Goal: Information Seeking & Learning: Learn about a topic

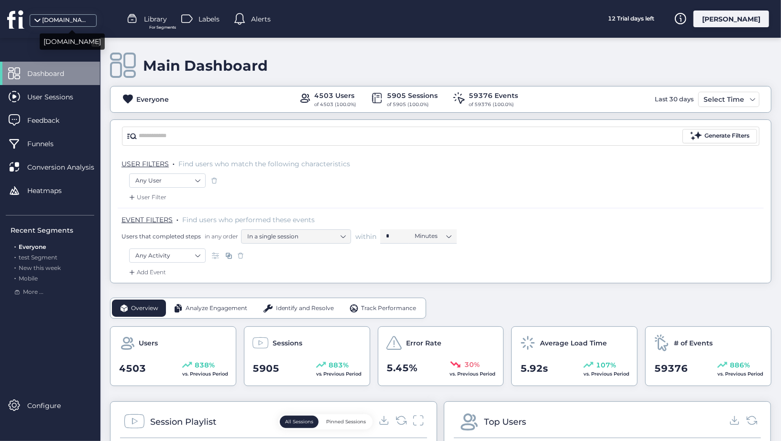
click at [66, 23] on div "[DOMAIN_NAME]" at bounding box center [66, 20] width 48 height 9
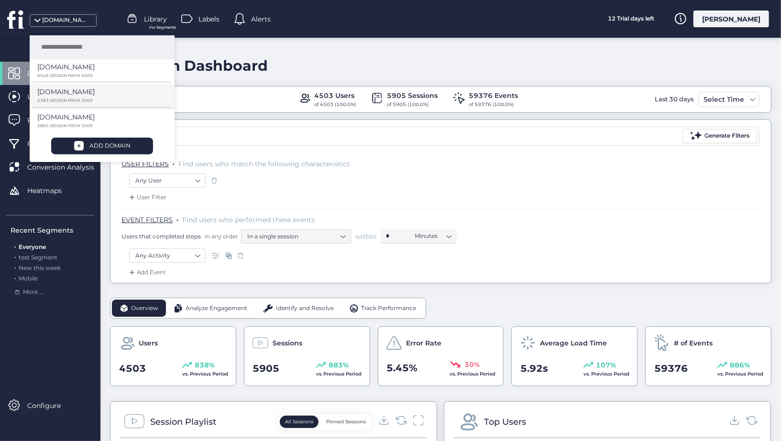
click at [76, 87] on div "[DOMAIN_NAME]" at bounding box center [98, 95] width 122 height 17
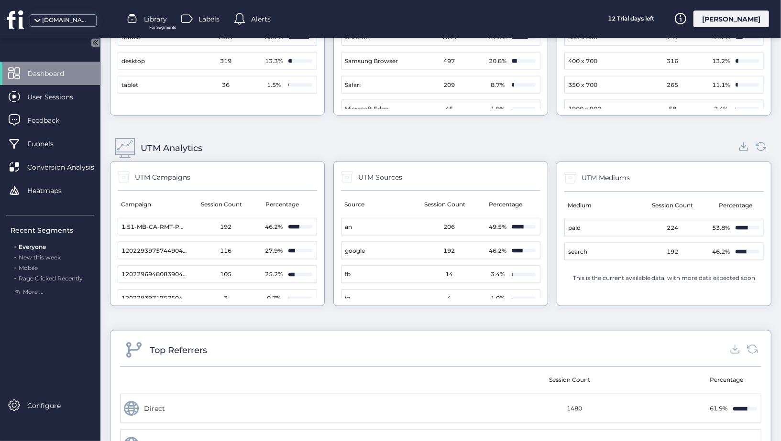
scroll to position [943, 0]
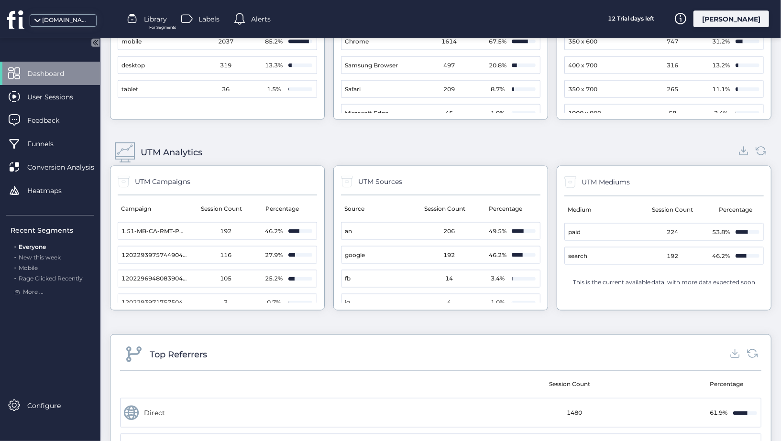
drag, startPoint x: 182, startPoint y: 219, endPoint x: 83, endPoint y: 219, distance: 99.0
click at [69, 21] on div "[DOMAIN_NAME]" at bounding box center [66, 20] width 48 height 9
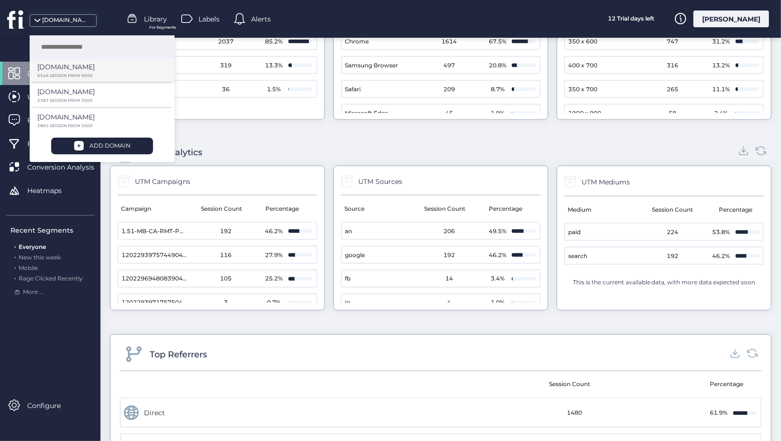
click at [106, 76] on p "6546 SESSION FROM 9000" at bounding box center [98, 76] width 122 height 4
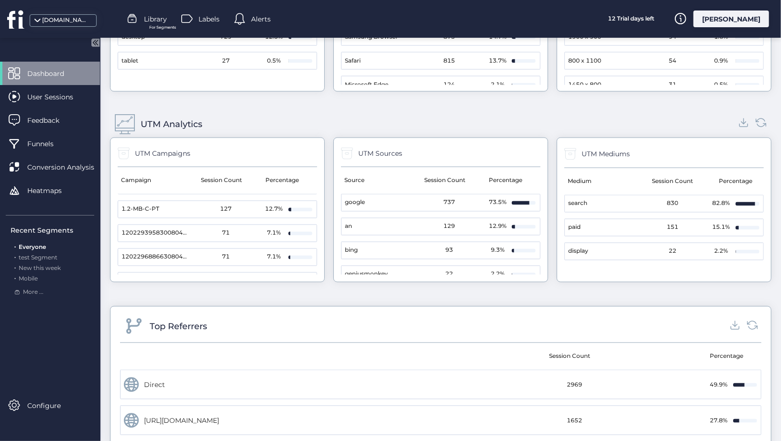
scroll to position [42, 0]
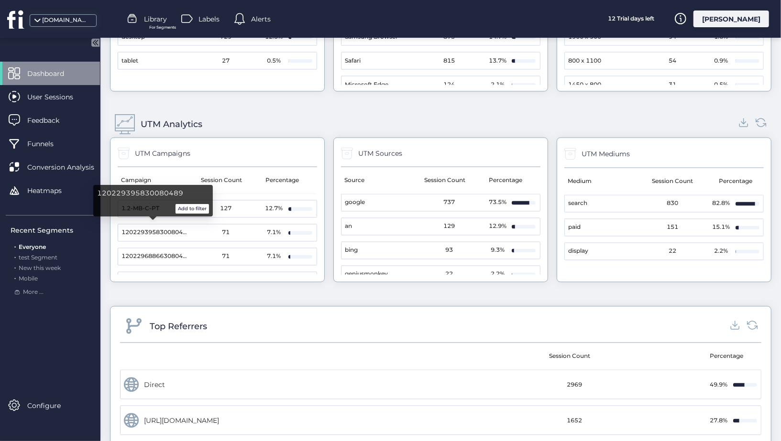
click at [167, 229] on span "120229395830080489" at bounding box center [154, 233] width 66 height 9
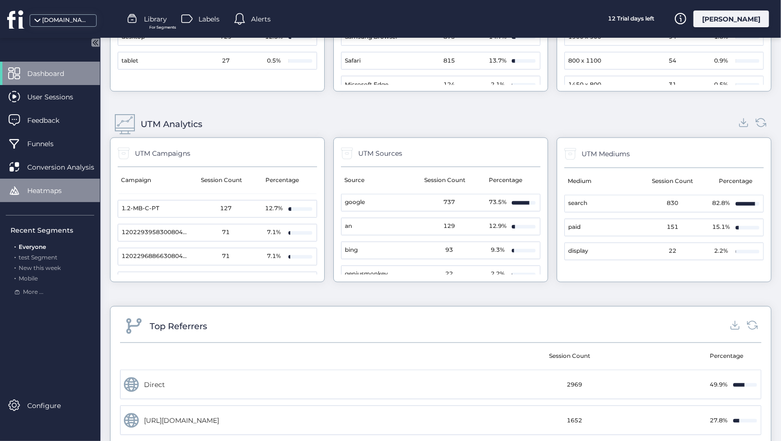
drag, startPoint x: 183, startPoint y: 193, endPoint x: 69, endPoint y: 198, distance: 114.4
click at [175, 235] on mat-cell "120229395830080489" at bounding box center [152, 233] width 69 height 17
click at [177, 229] on span "120229395830080489" at bounding box center [154, 233] width 66 height 9
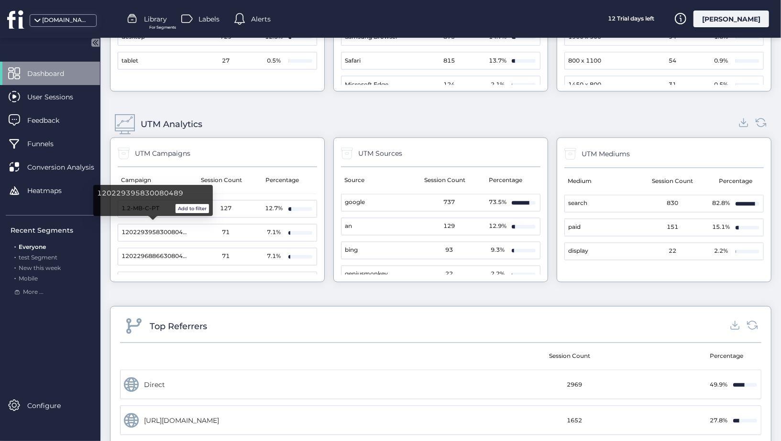
click at [170, 229] on span "120229395830080489" at bounding box center [154, 233] width 66 height 9
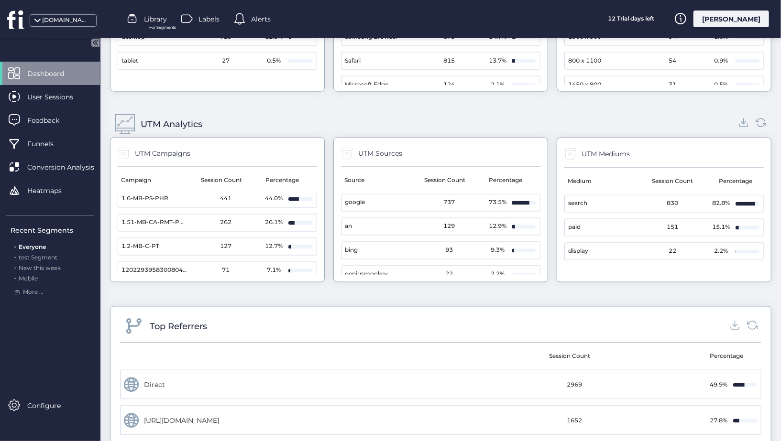
scroll to position [0, 0]
click at [77, 24] on div "[DOMAIN_NAME]" at bounding box center [66, 20] width 48 height 9
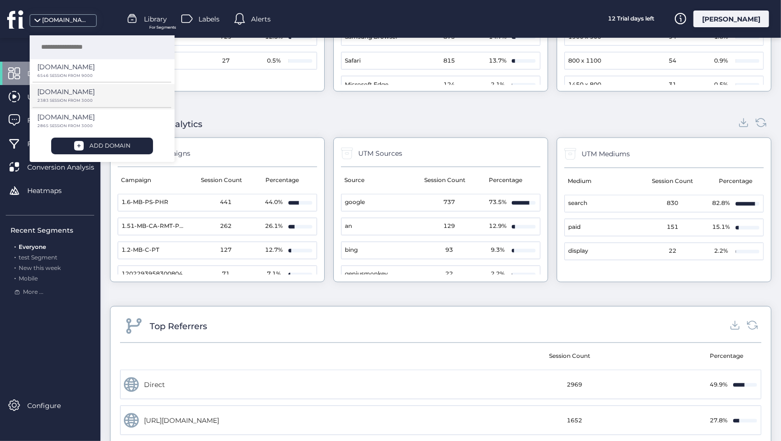
click at [79, 97] on div "[DOMAIN_NAME]" at bounding box center [98, 95] width 122 height 17
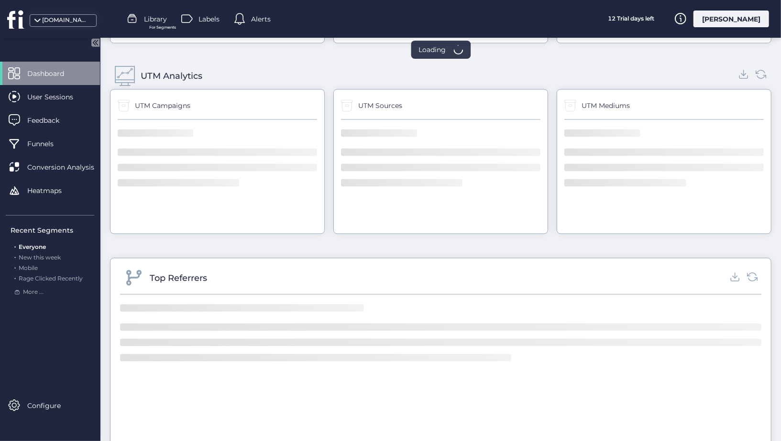
scroll to position [971, 0]
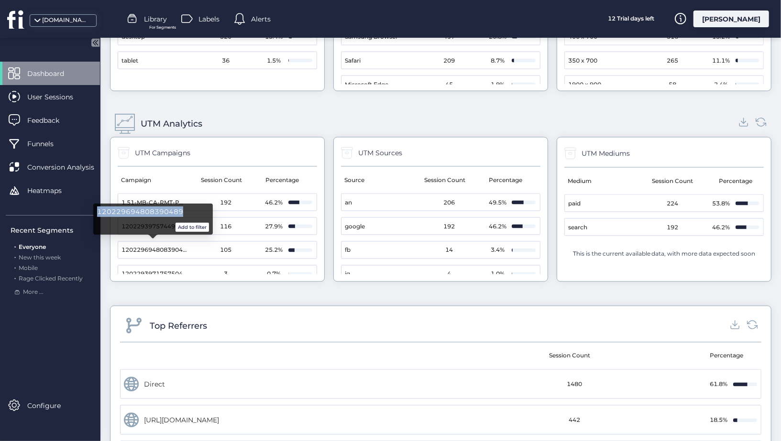
drag, startPoint x: 182, startPoint y: 212, endPoint x: 93, endPoint y: 212, distance: 89.4
click at [93, 212] on div "120229694808390489 Add to filter" at bounding box center [153, 220] width 120 height 32
copy span "120229694808390489"
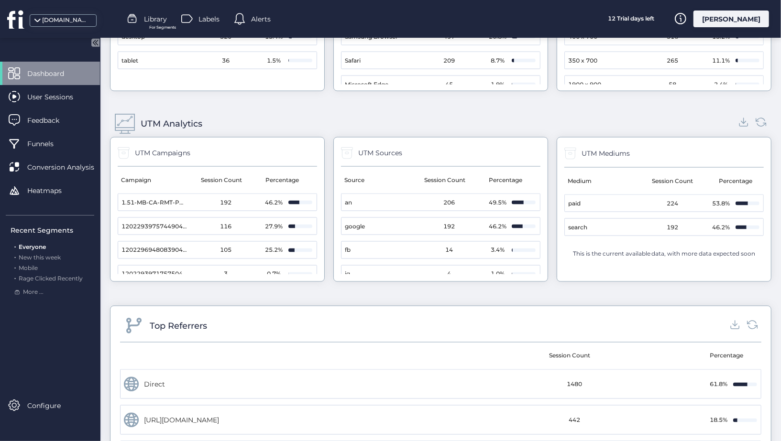
click at [124, 120] on span at bounding box center [125, 124] width 21 height 21
click at [158, 120] on div "UTM Analytics" at bounding box center [172, 123] width 62 height 13
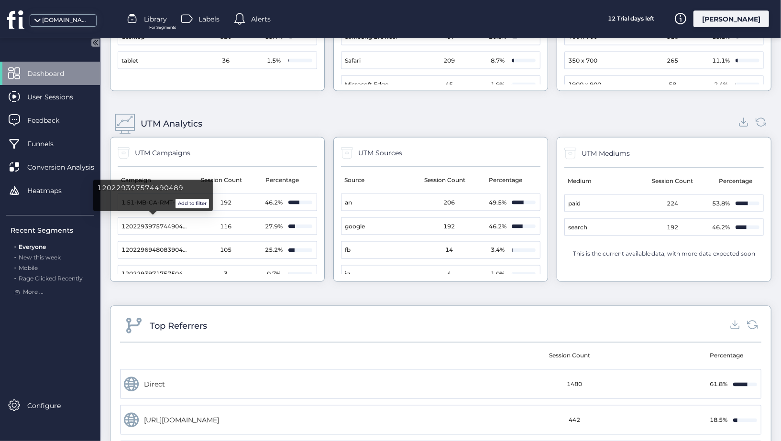
click at [135, 222] on span "120229397574490489" at bounding box center [154, 226] width 66 height 9
drag, startPoint x: 183, startPoint y: 190, endPoint x: 96, endPoint y: 191, distance: 86.5
click at [96, 191] on div "120229397574490489 Add to filter" at bounding box center [153, 196] width 120 height 32
copy span "120229397574490489"
click at [164, 224] on span "120229397574490489" at bounding box center [154, 226] width 66 height 9
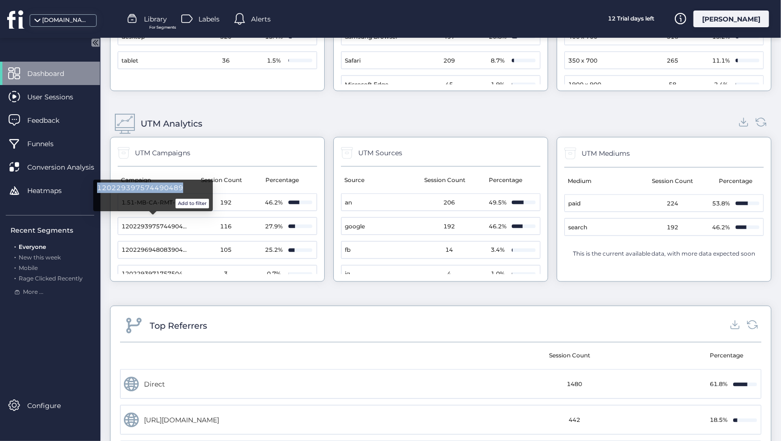
drag, startPoint x: 186, startPoint y: 191, endPoint x: 95, endPoint y: 189, distance: 91.3
click at [95, 189] on div "120229397574490489 Add to filter" at bounding box center [153, 196] width 120 height 32
copy span "120229397574490489"
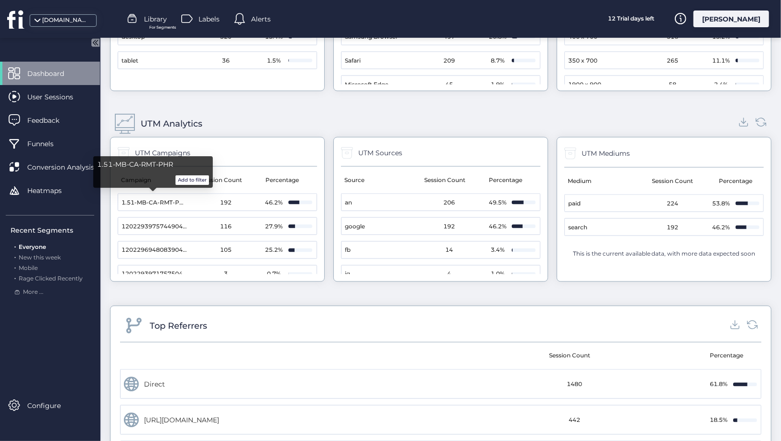
click at [163, 199] on span "1.51-MB-CA-RMT-PHR" at bounding box center [154, 202] width 66 height 9
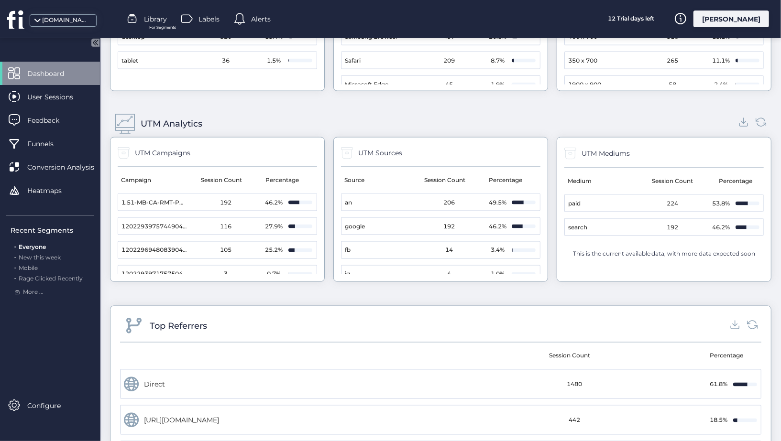
click at [266, 198] on div "46.2%" at bounding box center [273, 202] width 19 height 9
click at [220, 198] on span "192" at bounding box center [225, 202] width 11 height 9
click at [56, 96] on span "User Sessions" at bounding box center [57, 97] width 60 height 11
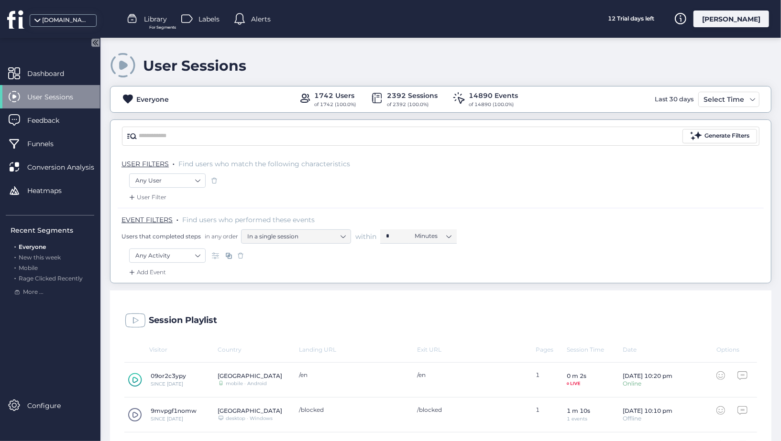
click at [161, 271] on div "Add Event" at bounding box center [146, 273] width 39 height 10
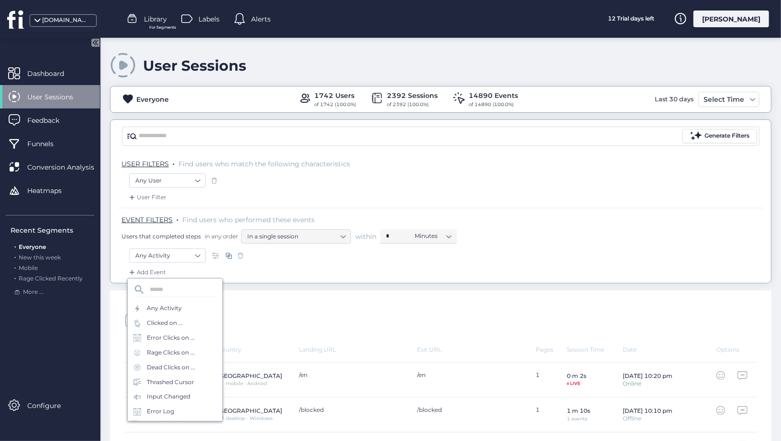
click at [543, 230] on div "Users that completed steps in any order In a single session within * Minutes" at bounding box center [442, 236] width 642 height 14
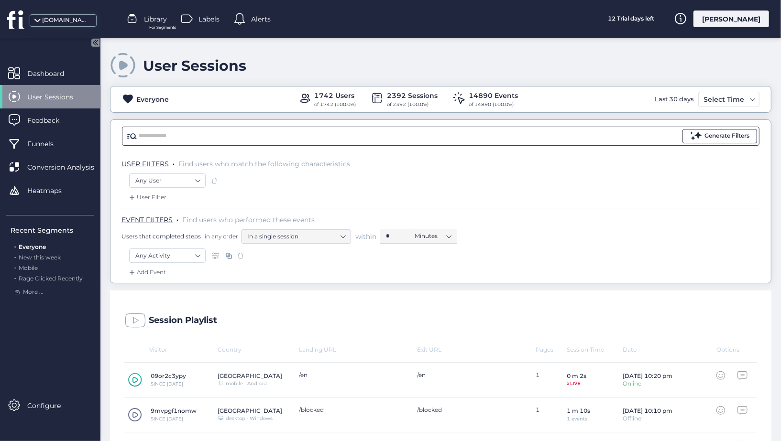
click at [738, 130] on button "Generate Filters" at bounding box center [719, 136] width 75 height 14
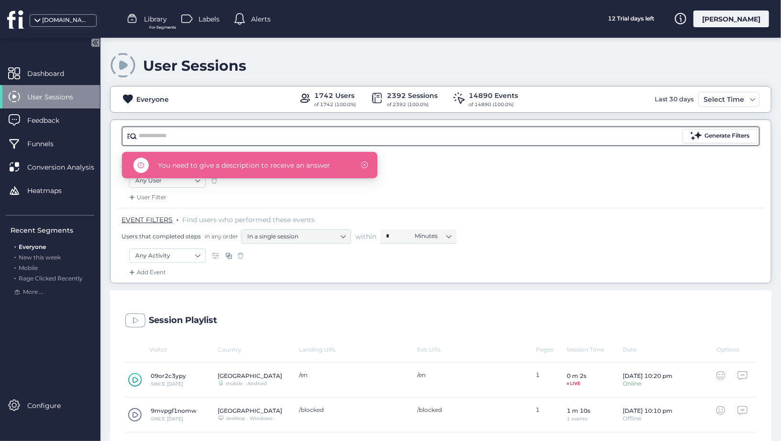
click at [452, 142] on input "text" at bounding box center [410, 136] width 542 height 14
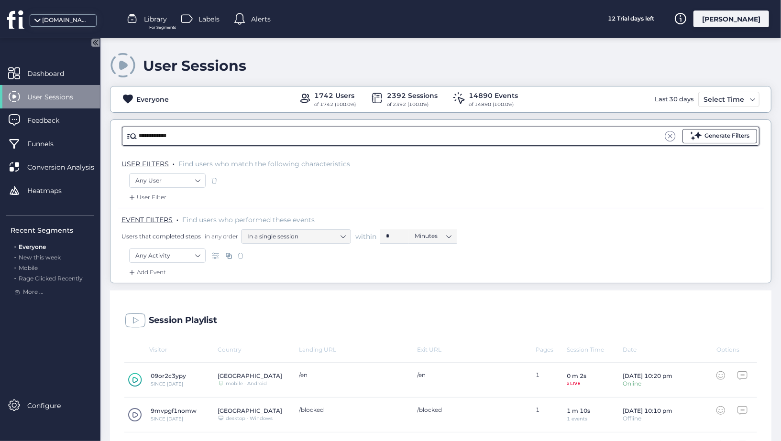
type input "**********"
click at [713, 135] on div "Generate Filters" at bounding box center [726, 135] width 45 height 9
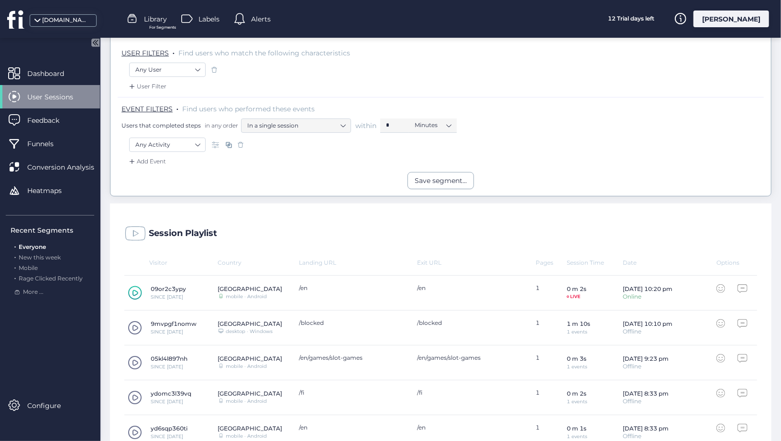
scroll to position [328, 0]
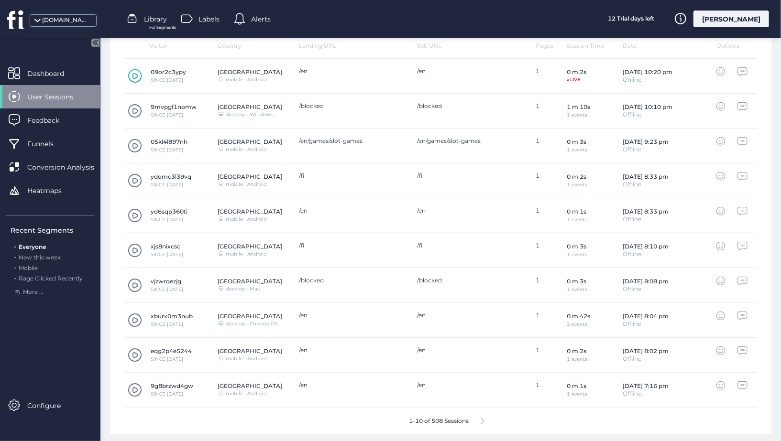
click at [480, 418] on div "1-10 of 508 Sessions" at bounding box center [440, 421] width 632 height 27
click at [482, 418] on icon at bounding box center [482, 421] width 4 height 7
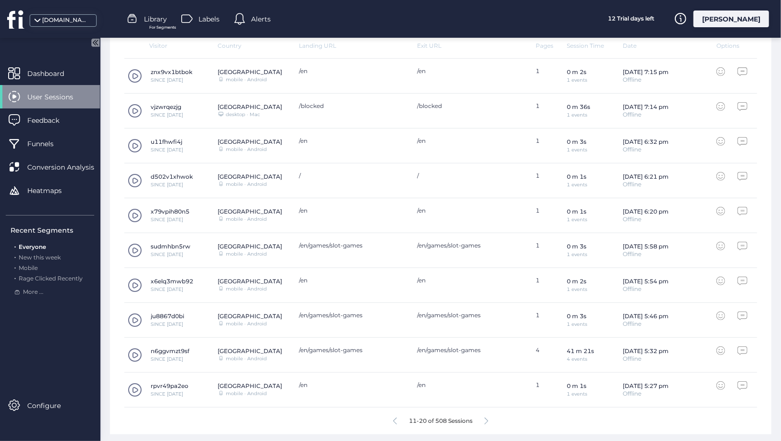
click at [134, 355] on span at bounding box center [135, 355] width 14 height 14
